Goal: Task Accomplishment & Management: Complete application form

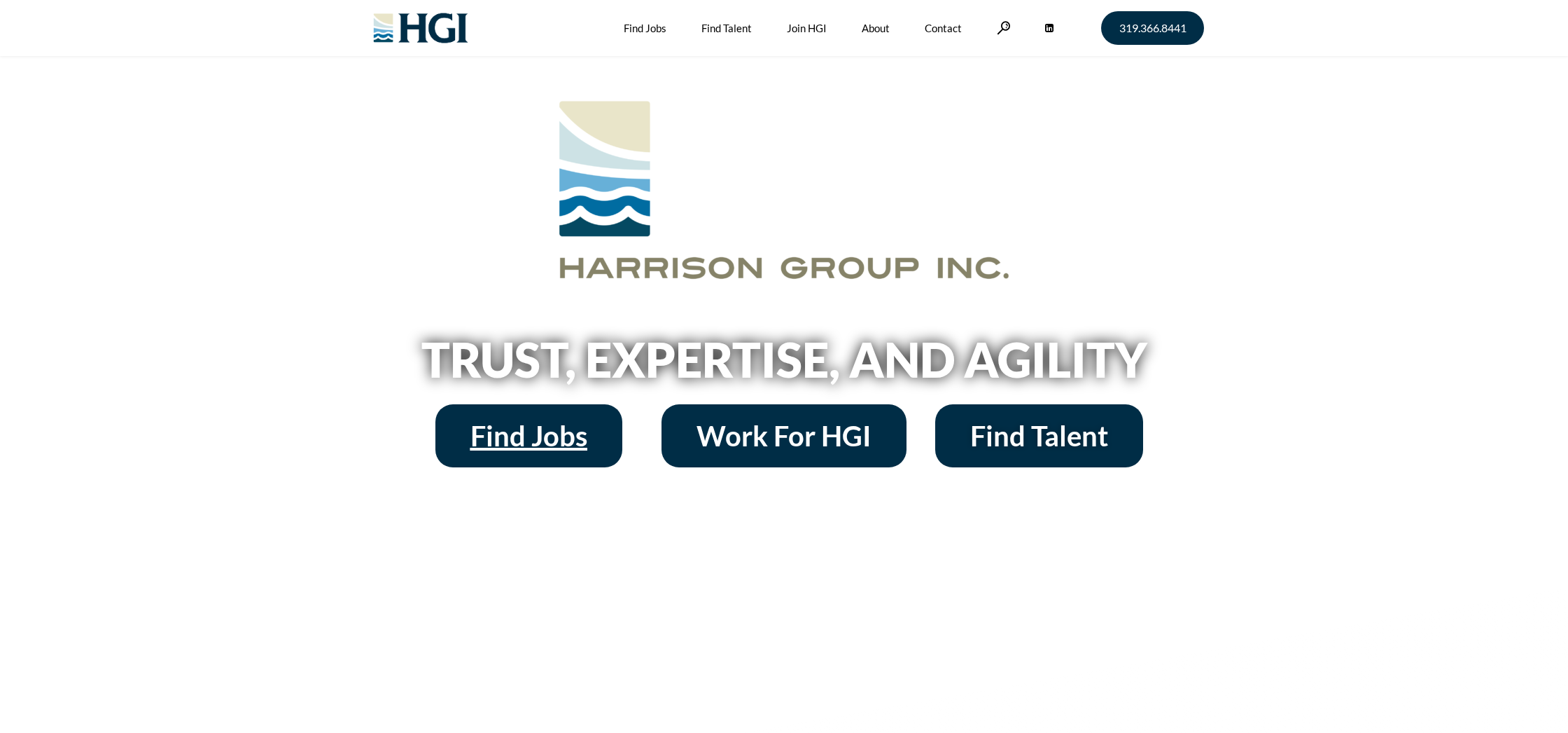
click at [543, 445] on span "Find Jobs" at bounding box center [529, 436] width 117 height 28
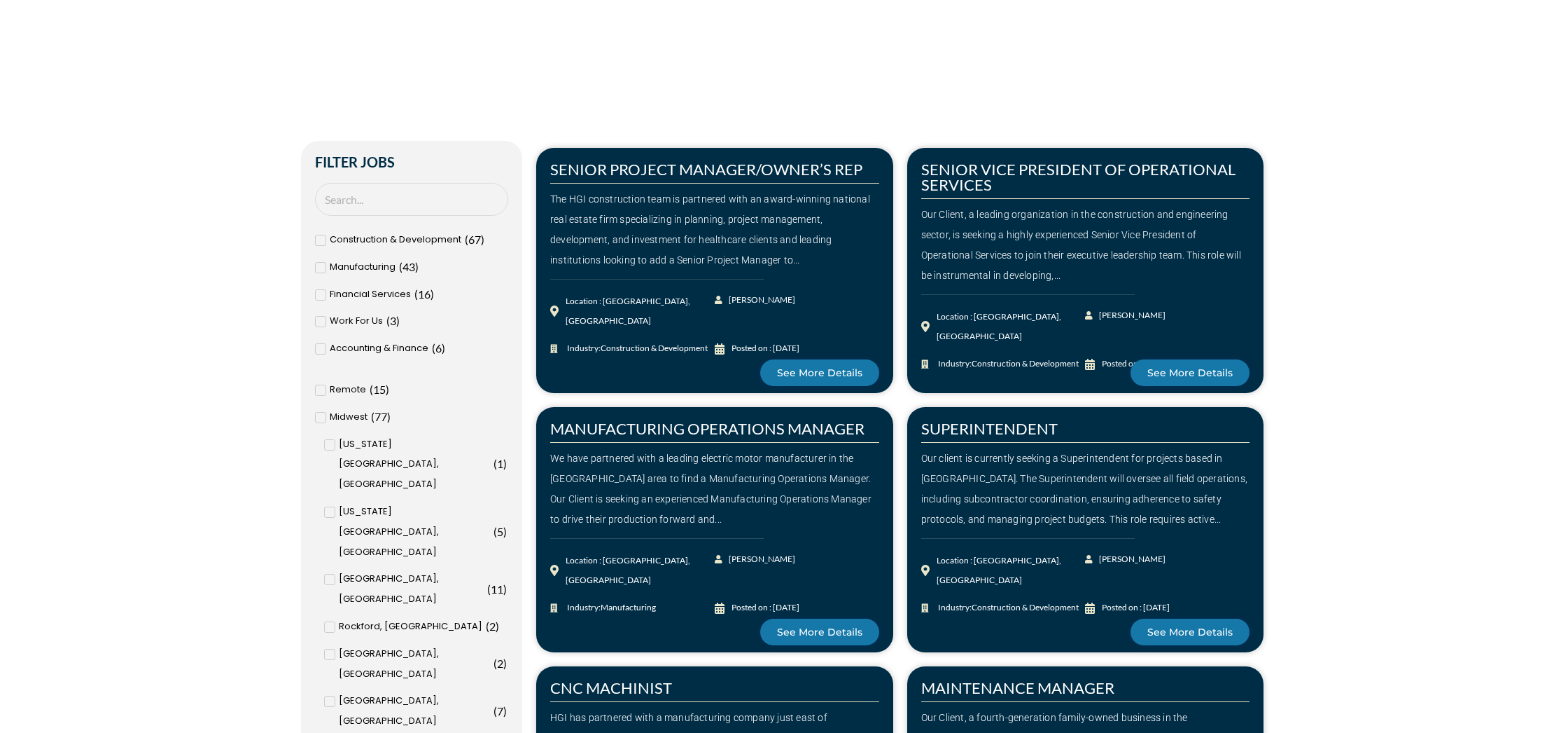
scroll to position [464, 0]
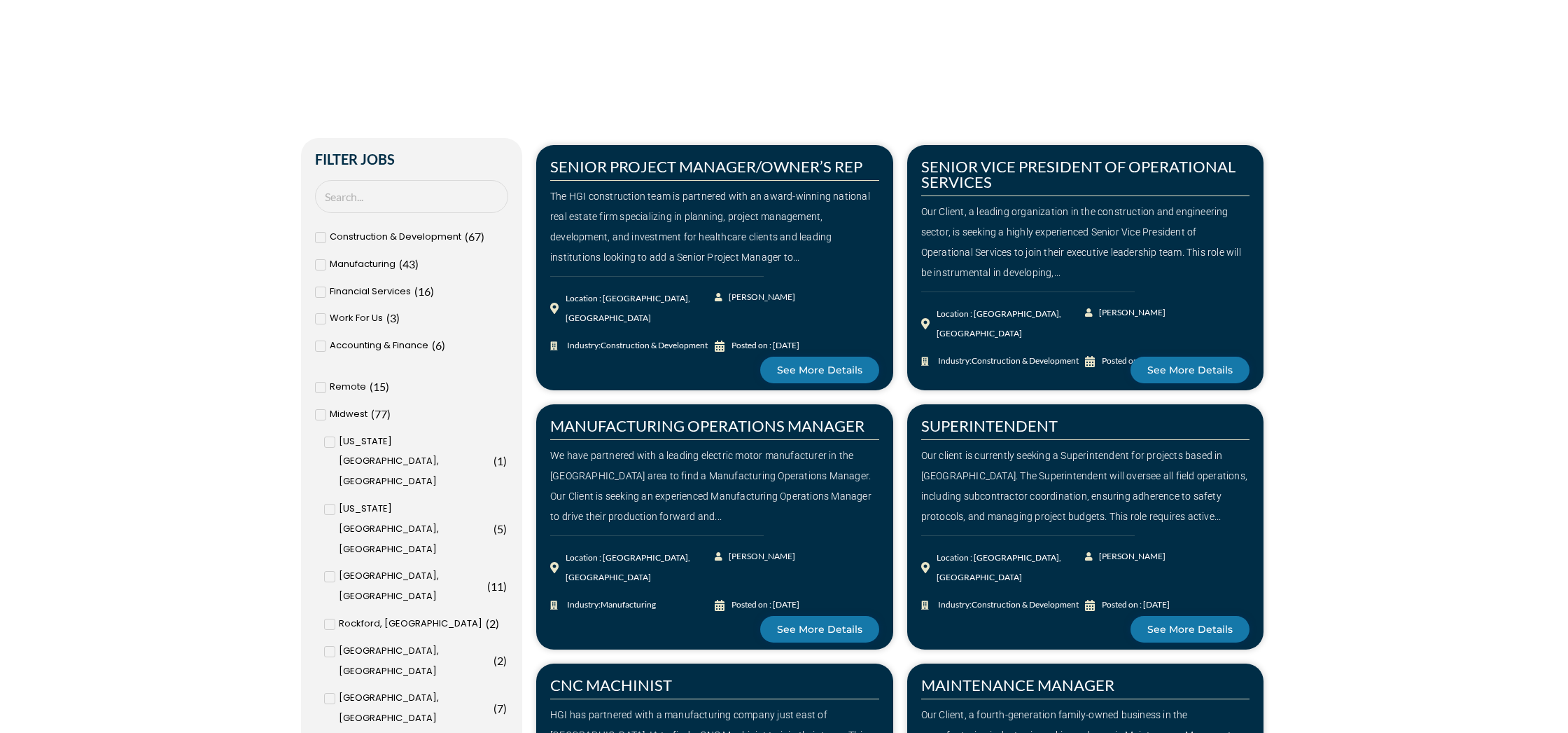
click at [322, 290] on icon at bounding box center [321, 291] width 4 height 4
click at [0, 0] on input "Financial Services ( 16 )" at bounding box center [0, 0] width 0 height 0
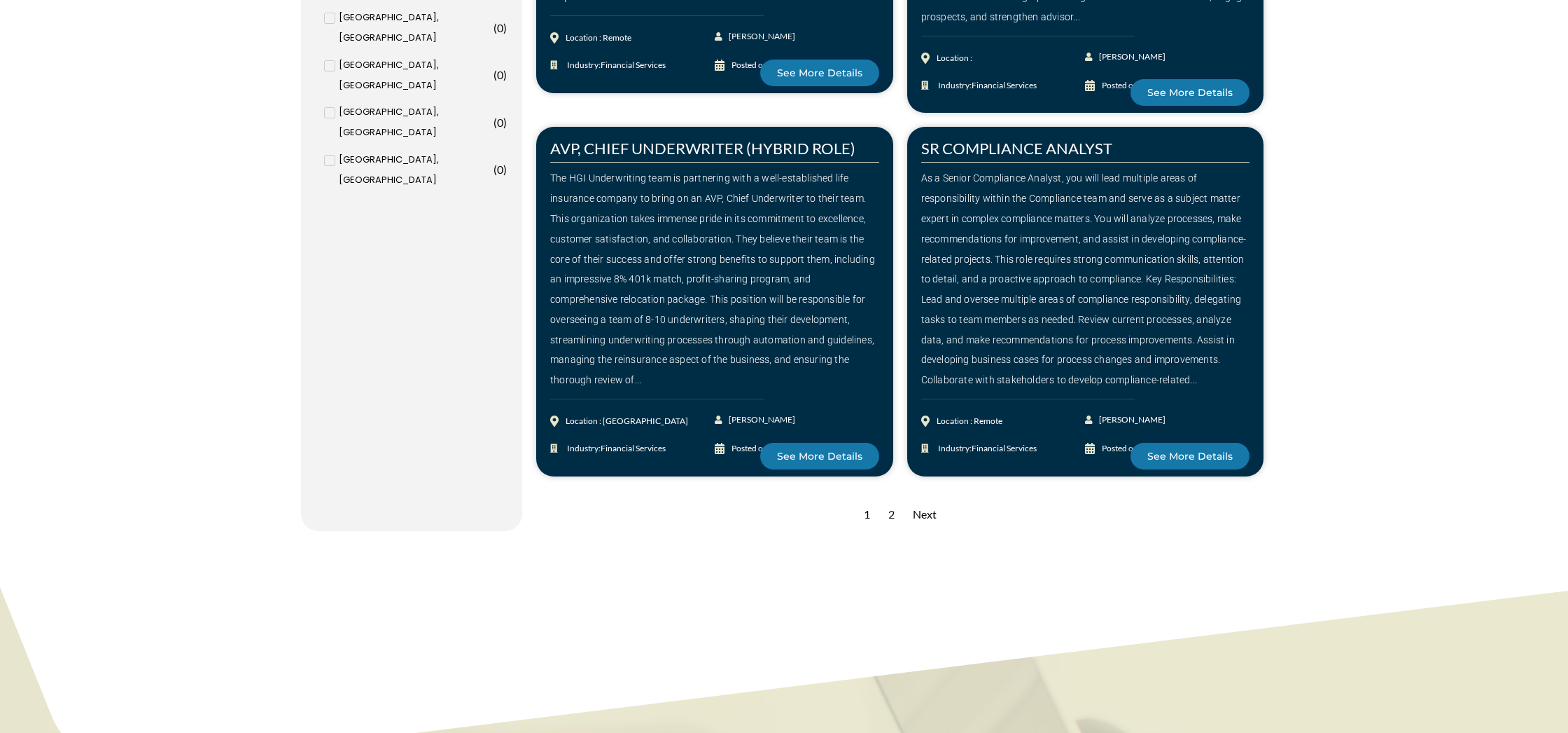
scroll to position [1913, 0]
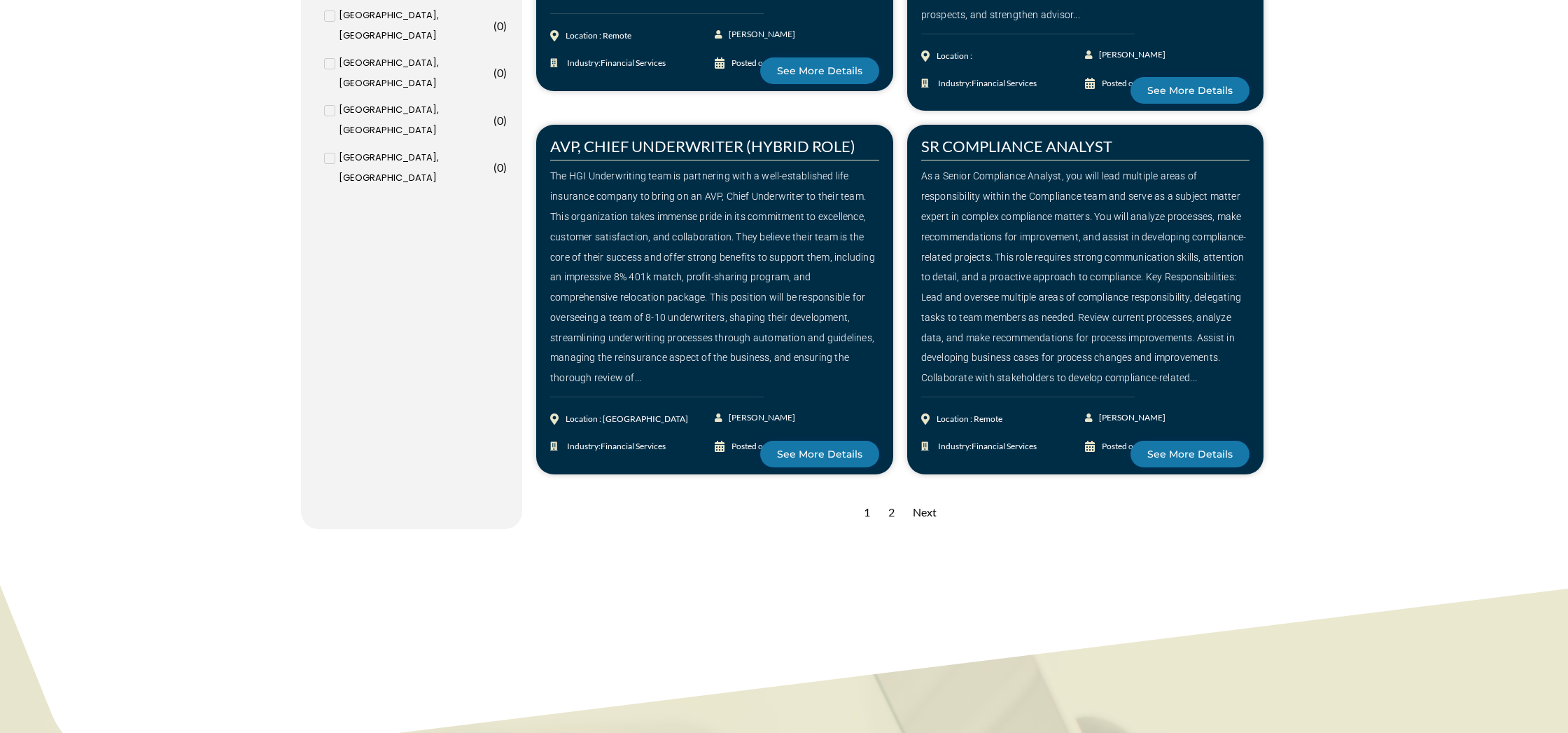
click at [932, 495] on div "Next" at bounding box center [925, 512] width 38 height 34
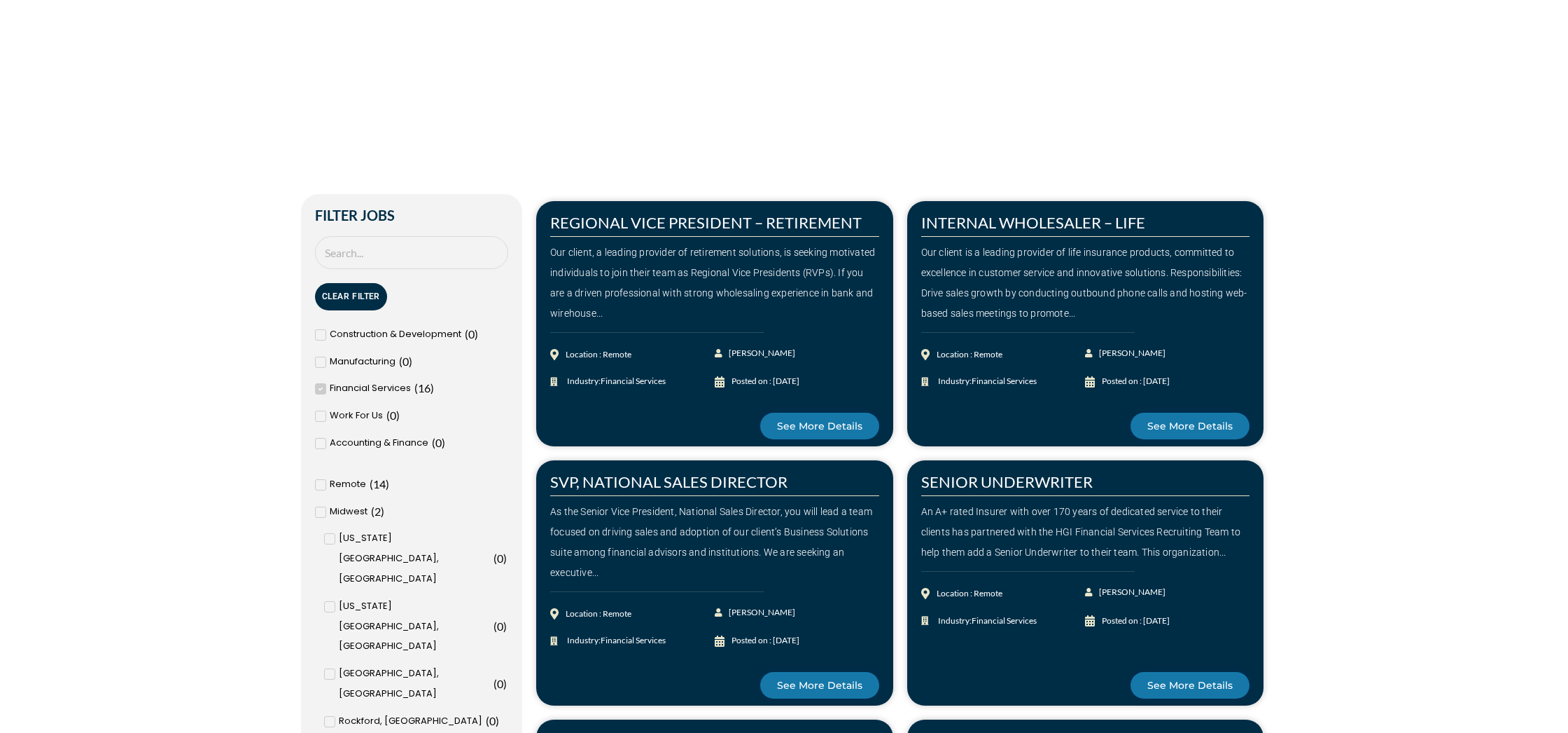
scroll to position [410, 0]
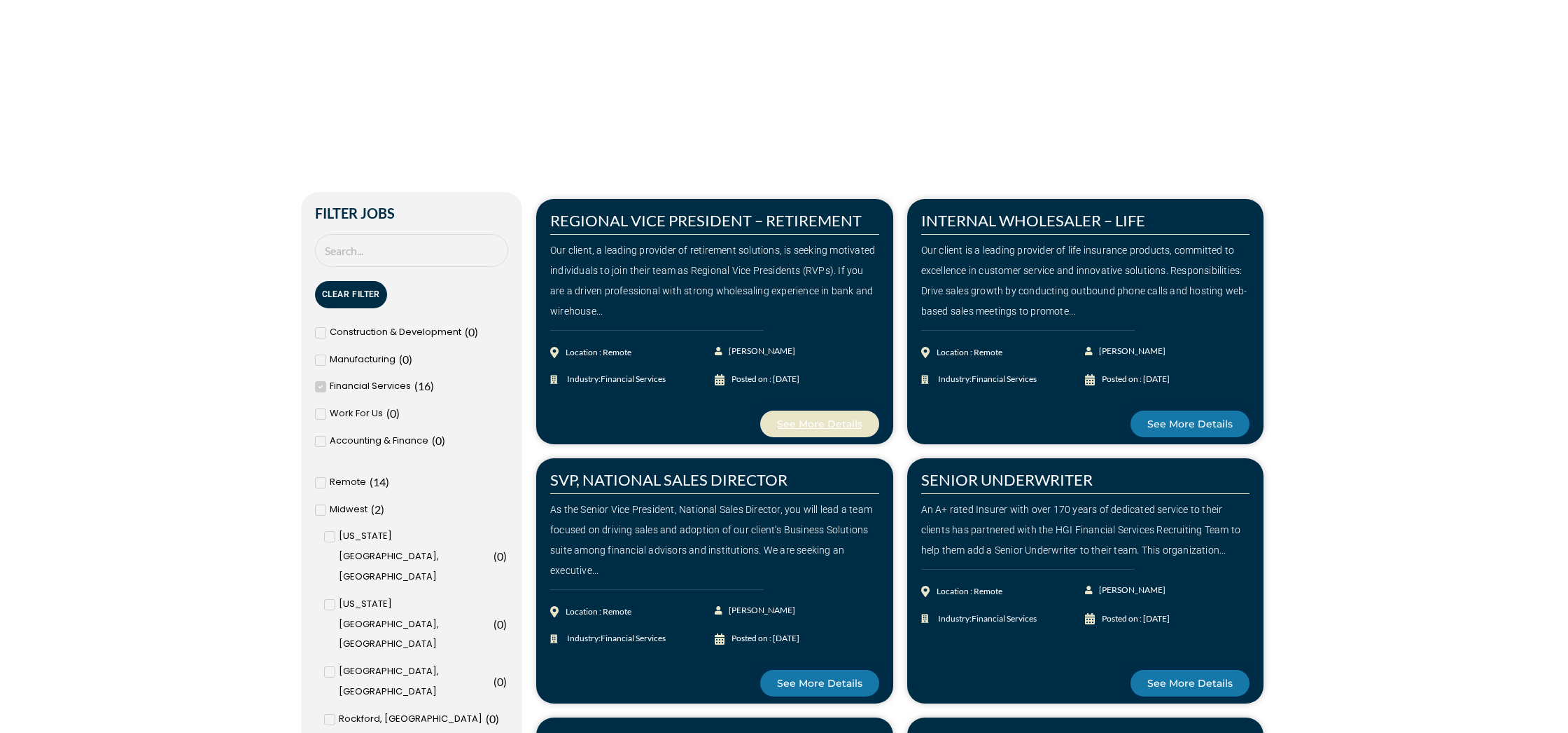
click at [819, 425] on span "See More Details" at bounding box center [819, 423] width 85 height 9
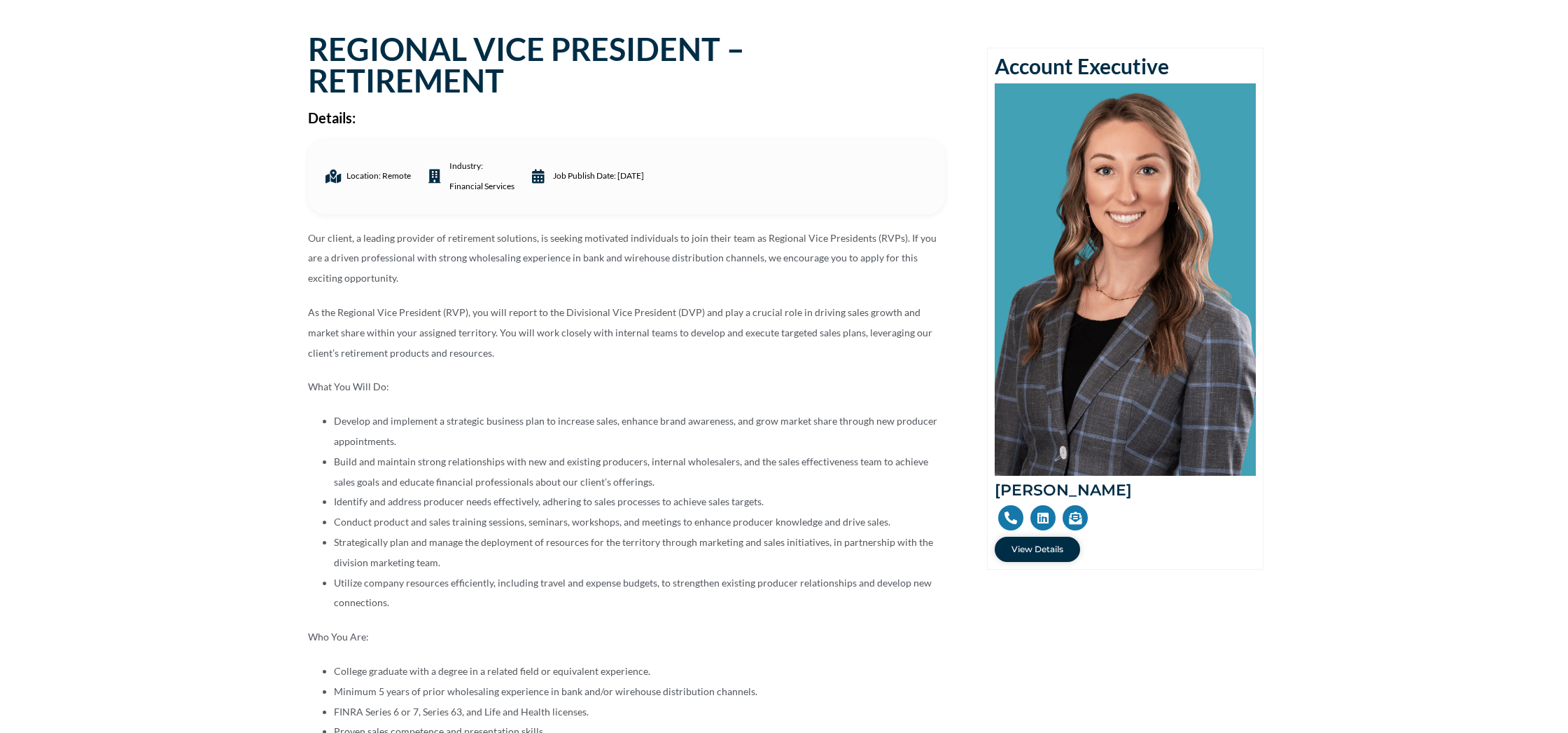
scroll to position [128, 0]
